Goal: Information Seeking & Learning: Find specific page/section

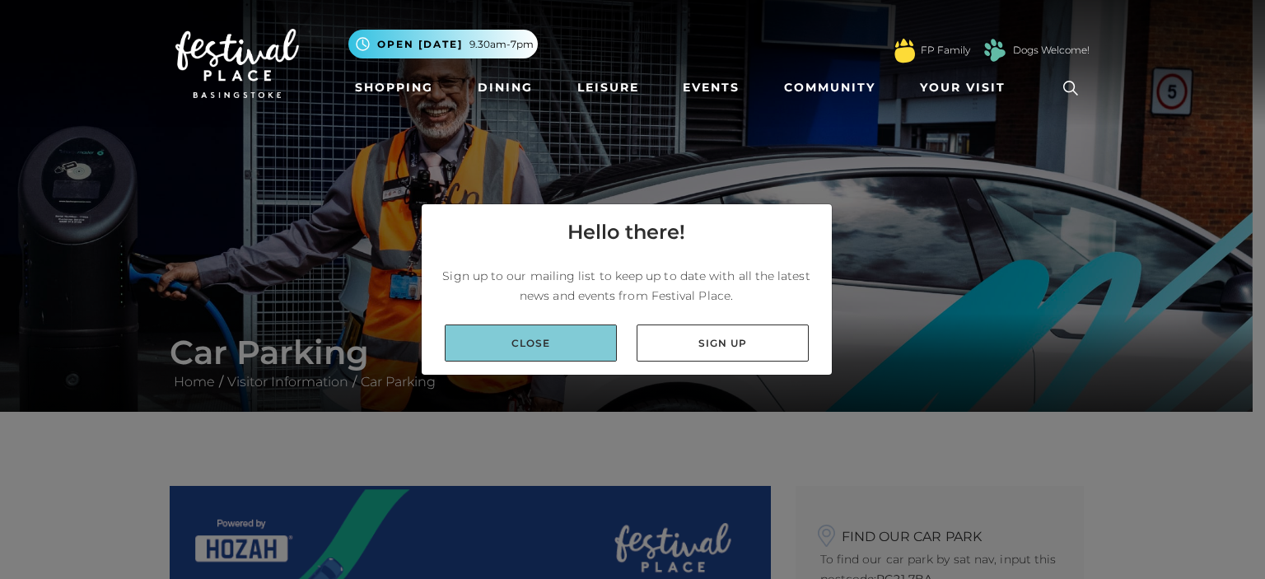
click at [558, 356] on link "Close" at bounding box center [531, 343] width 172 height 37
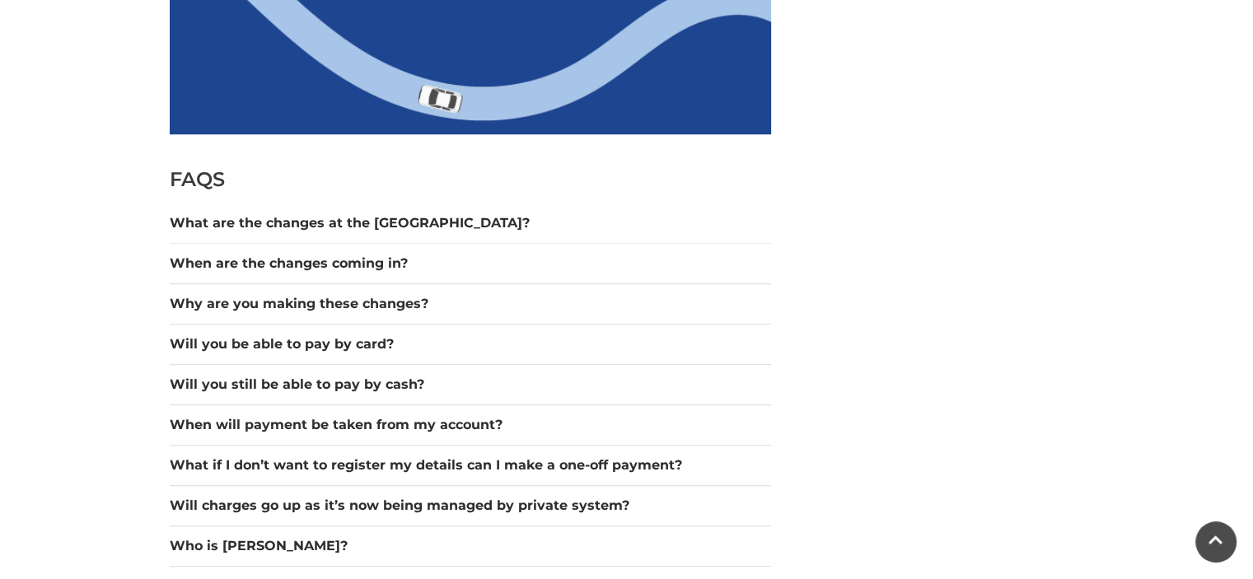
scroll to position [1371, 0]
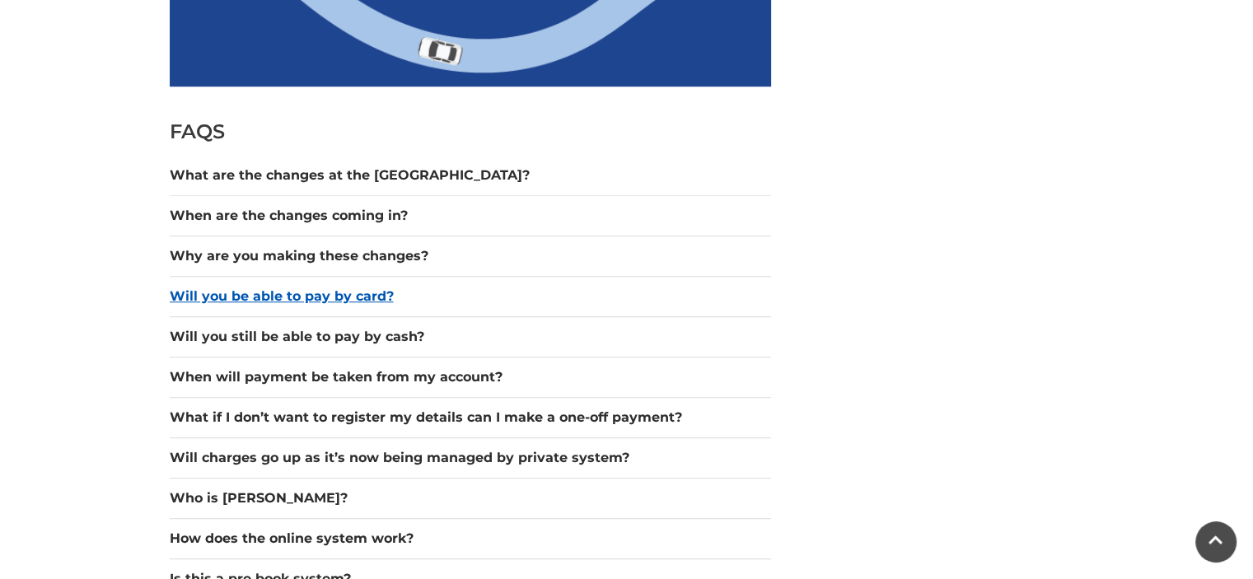
click at [329, 297] on button "Will you be able to pay by card?" at bounding box center [470, 297] width 601 height 20
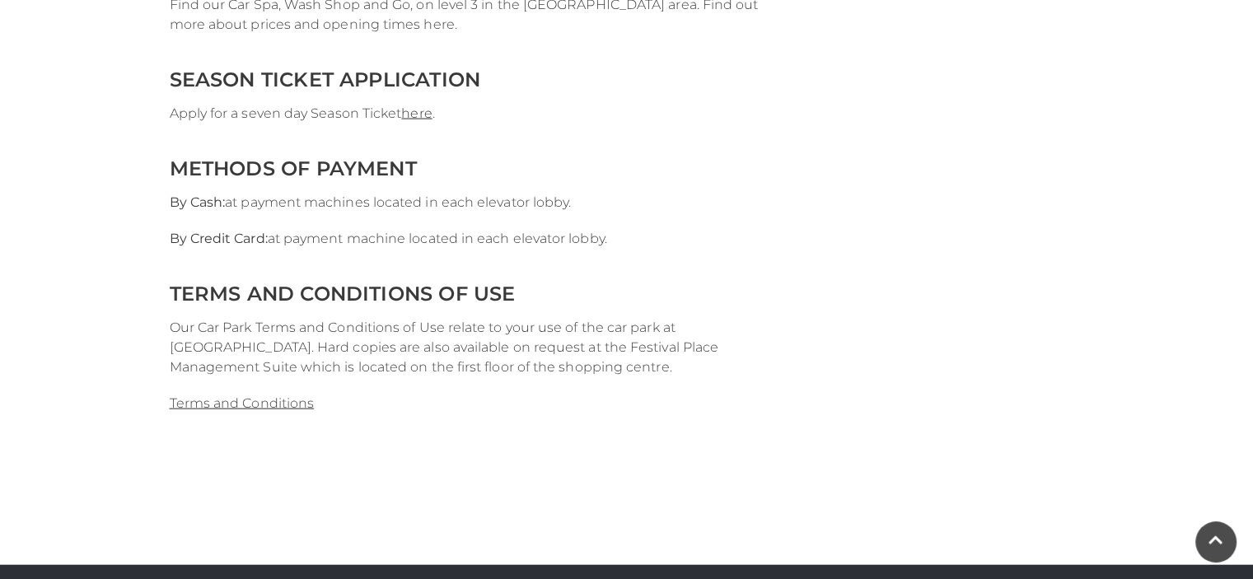
scroll to position [63, 0]
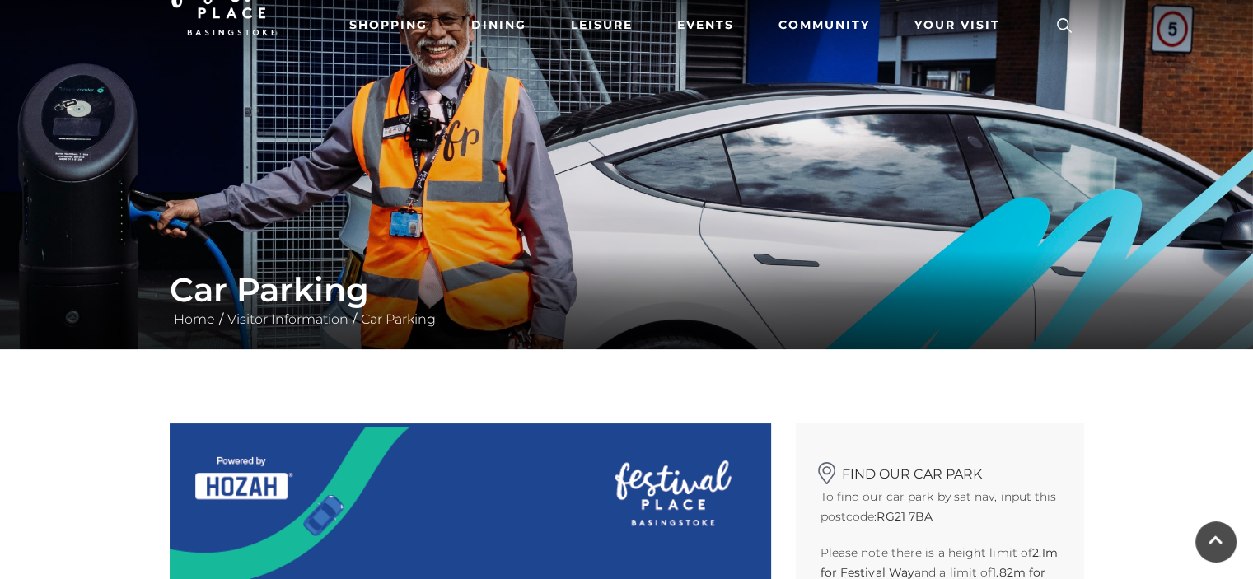
click at [1068, 32] on icon at bounding box center [1064, 25] width 25 height 25
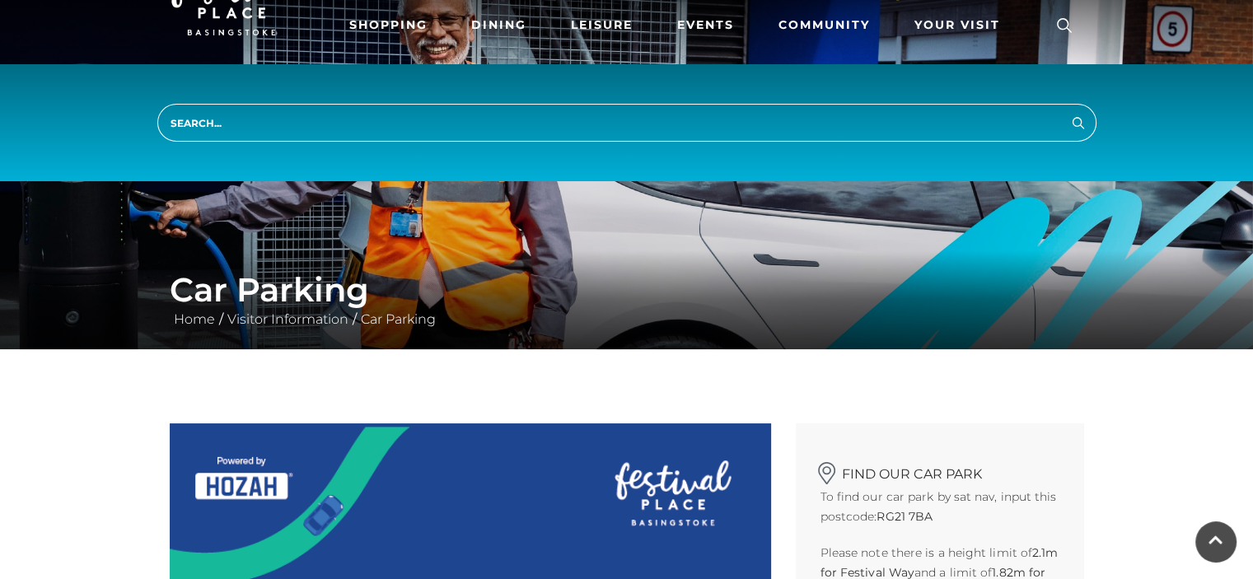
click at [258, 110] on input "search" at bounding box center [626, 123] width 939 height 38
type input "car park zone for cinema"
click at [1068, 112] on button "Search" at bounding box center [1078, 122] width 20 height 21
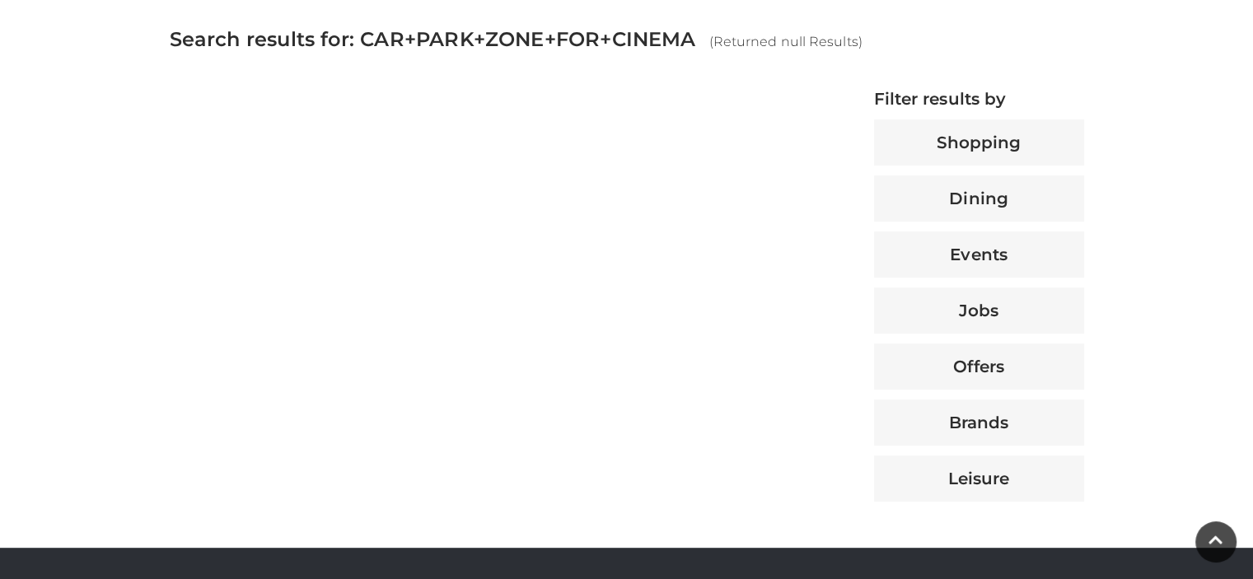
scroll to position [626, 0]
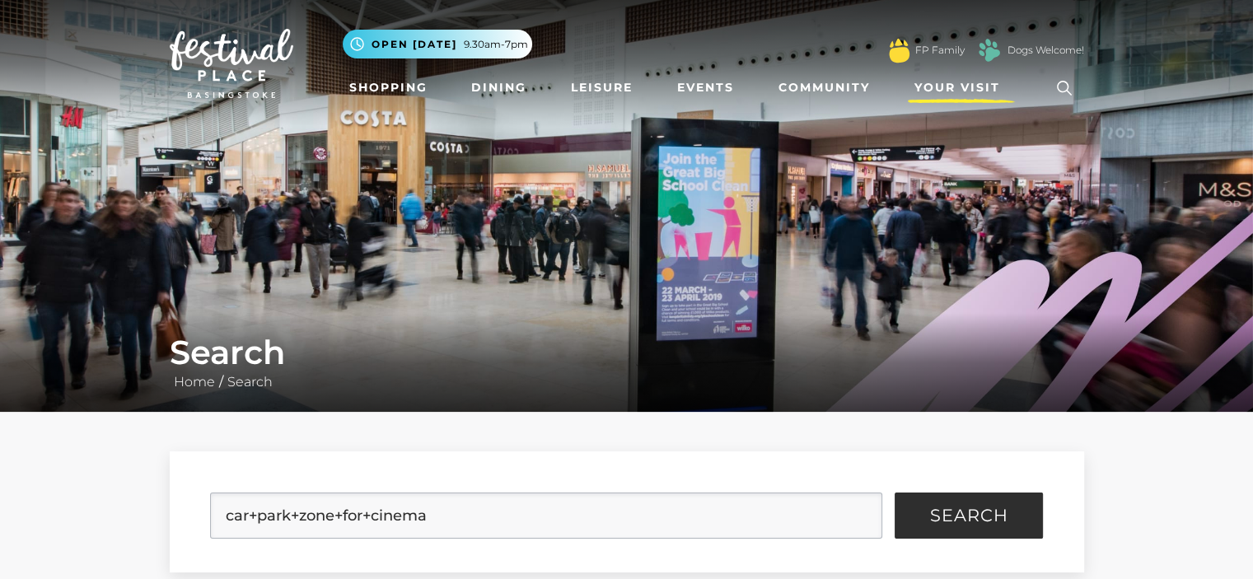
click at [988, 85] on span "Your Visit" at bounding box center [957, 87] width 86 height 17
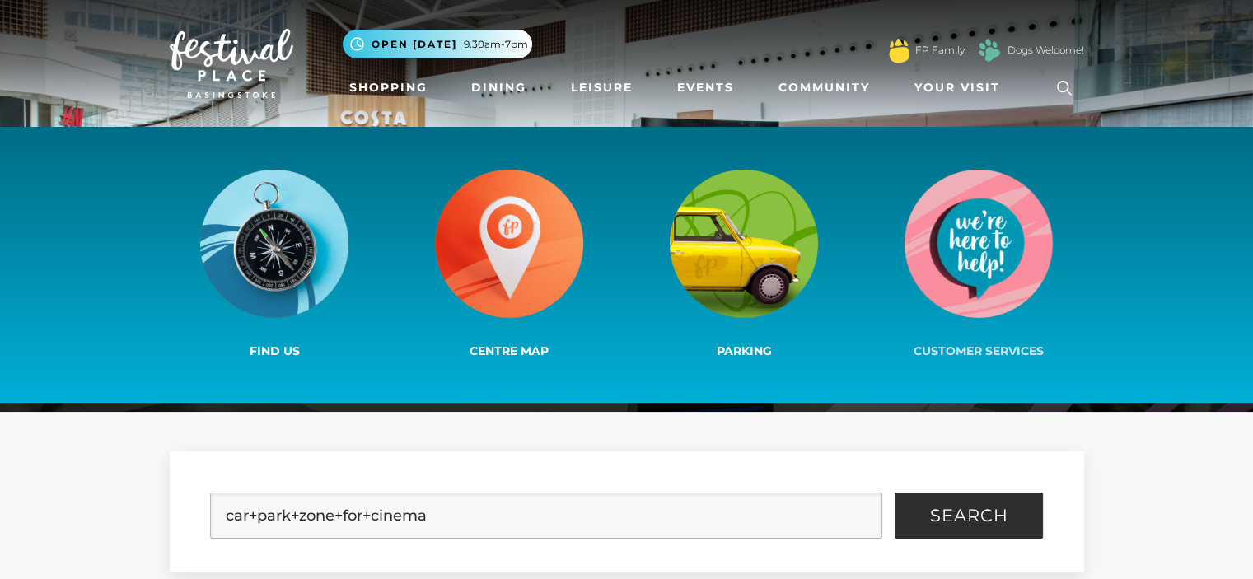
click at [985, 240] on img at bounding box center [978, 244] width 148 height 148
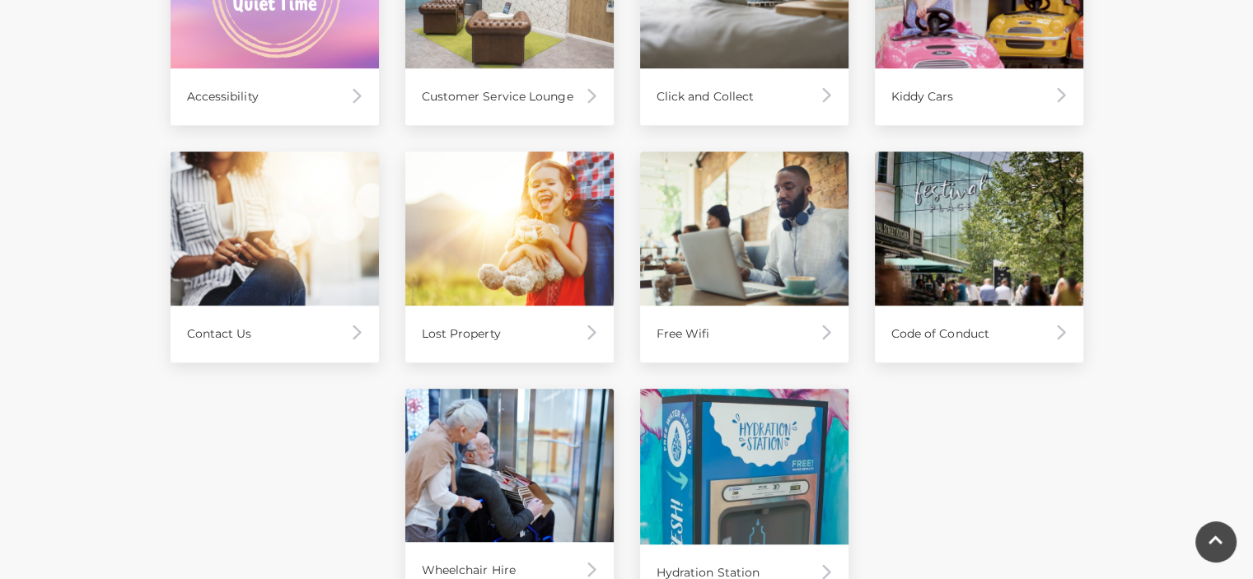
scroll to position [947, 0]
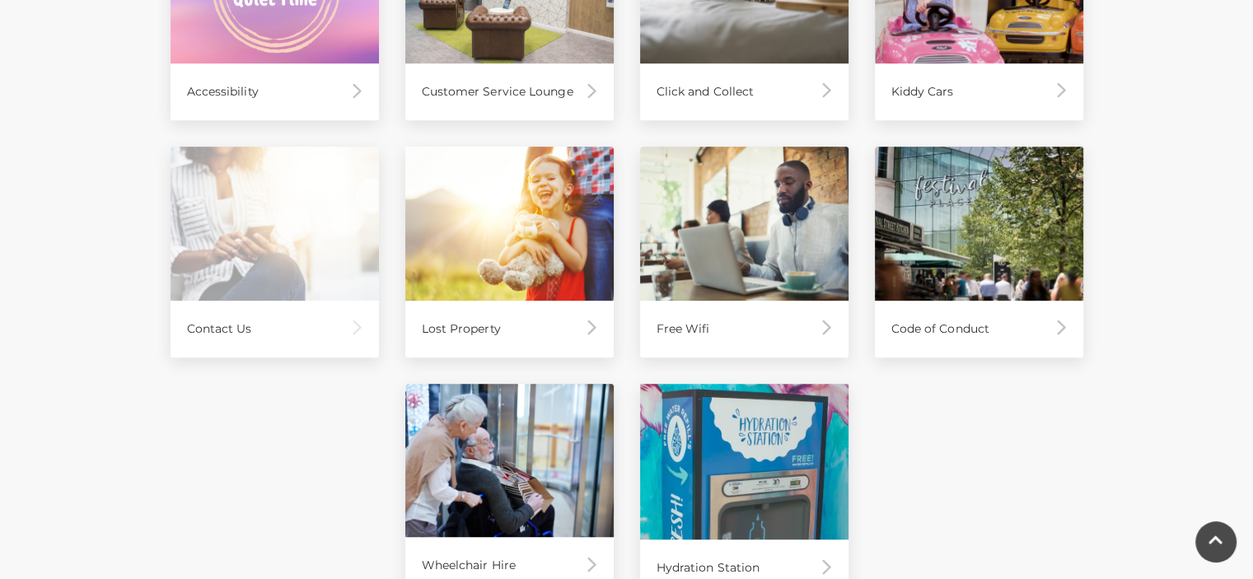
click at [278, 319] on div "Contact Us" at bounding box center [274, 329] width 208 height 57
